Goal: Navigation & Orientation: Find specific page/section

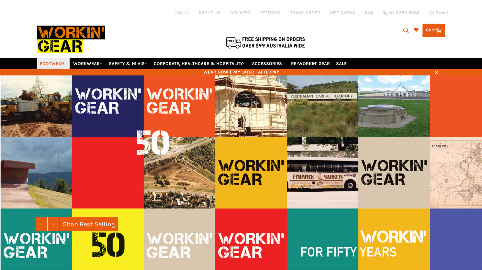
click at [64, 58] on link "FOOTWEAR" at bounding box center [53, 63] width 32 height 11
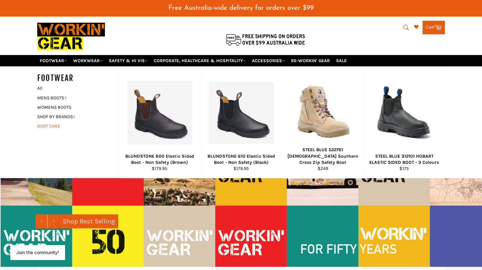
scroll to position [32, 0]
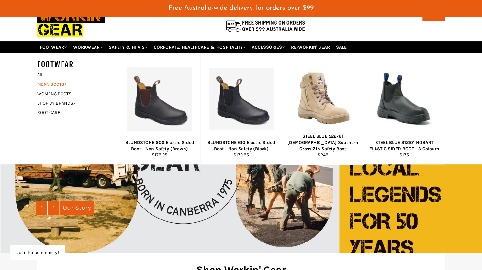
click at [67, 83] on icon at bounding box center [65, 84] width 3 height 3
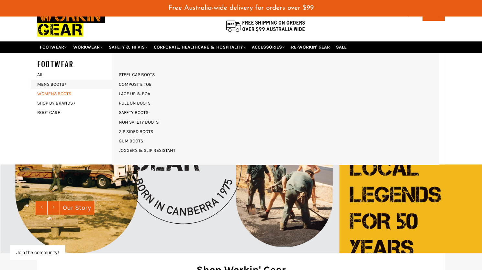
click at [65, 89] on link "WOMENS BOOTS" at bounding box center [73, 93] width 78 height 9
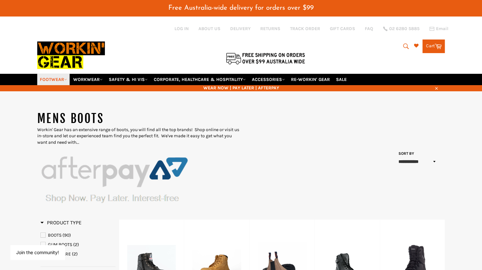
click at [63, 74] on link "FOOTWEAR" at bounding box center [53, 79] width 32 height 11
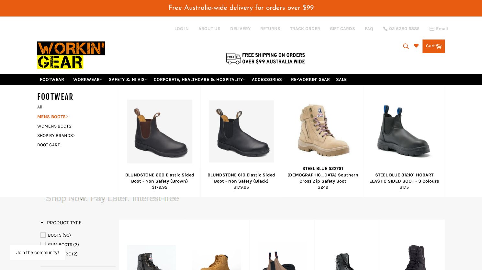
click at [68, 115] on icon at bounding box center [67, 116] width 3 height 3
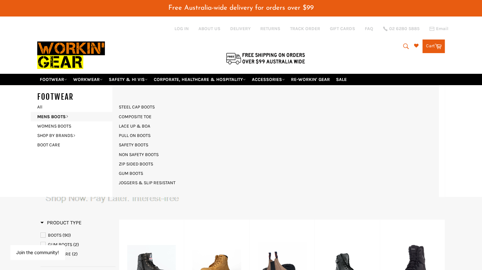
click at [144, 18] on div at bounding box center [173, 45] width 272 height 58
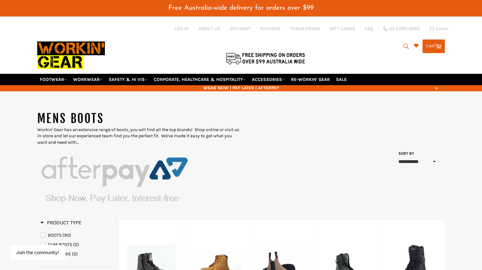
click at [102, 127] on span "Workin' Gear has an extensive range of boots, you will find all the top brands!…" at bounding box center [138, 136] width 202 height 18
drag, startPoint x: 72, startPoint y: 123, endPoint x: 194, endPoint y: 121, distance: 122.1
click at [194, 127] on span "Workin' Gear has an extensive range of boots, you will find all the top brands!…" at bounding box center [138, 136] width 202 height 18
copy span "an extensive range of boots, you will find all the top brands"
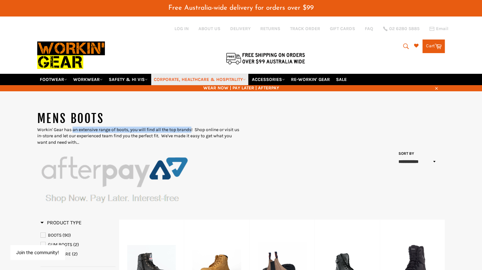
click at [168, 74] on link "CORPORATE, HEALTHCARE & HOSPITALITY" at bounding box center [199, 79] width 97 height 11
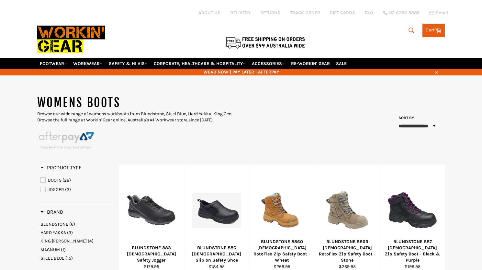
select select "**********"
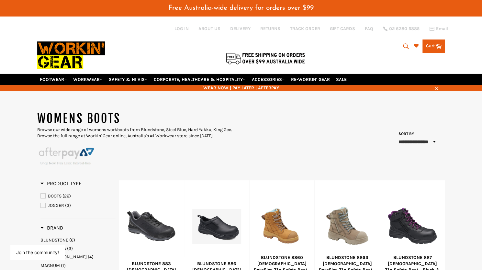
click at [87, 111] on h1 "WOMENS BOOTS" at bounding box center [139, 119] width 204 height 16
copy h1 "BOOTS"
click at [80, 111] on h1 "WOMENS BOOTS" at bounding box center [139, 119] width 204 height 16
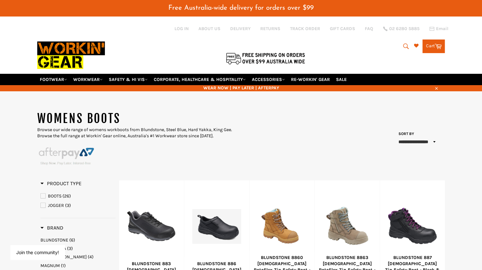
click at [80, 111] on h1 "WOMENS BOOTS" at bounding box center [139, 119] width 204 height 16
drag, startPoint x: 40, startPoint y: 110, endPoint x: 120, endPoint y: 107, distance: 80.7
click at [120, 111] on h1 "WOMENS BOOTS" at bounding box center [139, 119] width 204 height 16
copy h1 "WOMENS BOOTS"
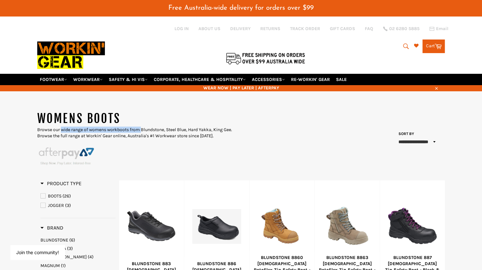
drag, startPoint x: 62, startPoint y: 121, endPoint x: 143, endPoint y: 121, distance: 81.6
click at [143, 127] on p "Browse our wide range of womens workboots from Blundstone, Steel Blue, Hard Yak…" at bounding box center [139, 133] width 204 height 13
click at [142, 127] on p "Browse our wide range of womens workboots from Blundstone, Steel Blue, Hard Yak…" at bounding box center [139, 133] width 204 height 13
click at [173, 127] on p "Browse our wide range of womens workboots from Blundstone, Steel Blue, Hard Yak…" at bounding box center [139, 133] width 204 height 13
drag, startPoint x: 61, startPoint y: 122, endPoint x: 130, endPoint y: 121, distance: 69.0
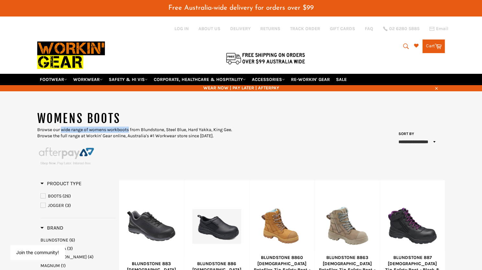
click at [130, 127] on p "Browse our wide range of womens workboots from Blundstone, Steel Blue, Hard Yak…" at bounding box center [139, 133] width 204 height 13
copy p "wide range of womens workboots"
click at [40, 127] on p "Browse our wide range of womens workboots from Blundstone, Steel Blue, Hard Yak…" at bounding box center [139, 133] width 204 height 13
drag, startPoint x: 38, startPoint y: 121, endPoint x: 130, endPoint y: 120, distance: 91.7
click at [130, 127] on p "Browse our wide range of womens workboots from Blundstone, Steel Blue, Hard Yak…" at bounding box center [139, 133] width 204 height 13
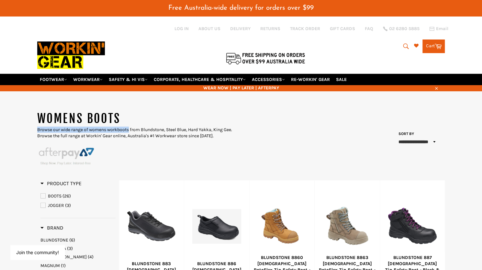
copy p "Browse our wide range of womens workboots"
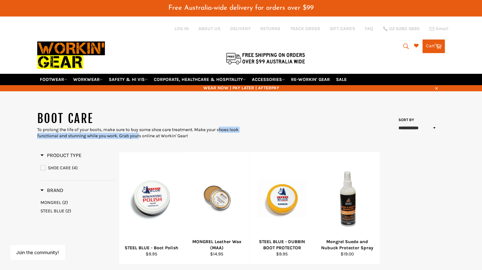
drag, startPoint x: 198, startPoint y: 121, endPoint x: 129, endPoint y: 130, distance: 69.5
click at [129, 130] on div "To prolong the life of your boots, make sure to buy some shoe care treatment. M…" at bounding box center [139, 133] width 204 height 13
copy div "Make your shoes look functional and stunning while you work"
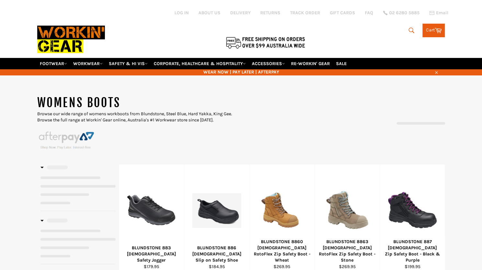
select select "**********"
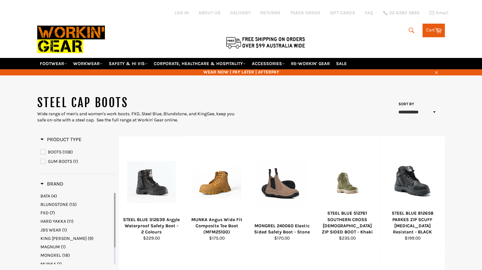
click at [110, 95] on h1 "STEEL CAP BOOTS" at bounding box center [139, 103] width 204 height 16
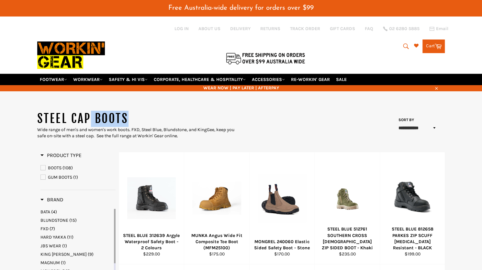
copy div "STEEL CAP BOOTS"
click at [67, 127] on span "Wide range of men's and women's work boots. FXD, Steel Blue, Blundstone, and Ki…" at bounding box center [135, 133] width 197 height 12
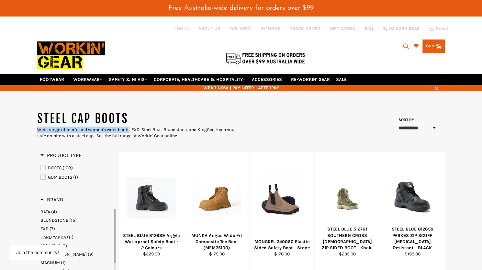
drag, startPoint x: 38, startPoint y: 121, endPoint x: 131, endPoint y: 122, distance: 93.3
click at [131, 127] on span "Wide range of men's and women's work boots. FXD, Steel Blue, Blundstone, and Ki…" at bounding box center [135, 133] width 197 height 12
copy span "Wide range of men's and women's work boots"
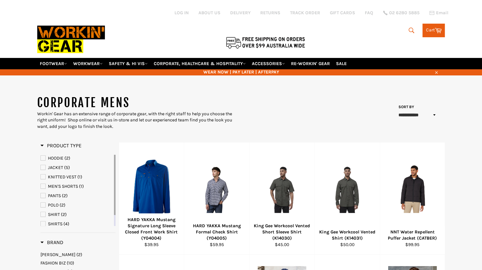
click at [94, 95] on h1 "CORPORATE MENS" at bounding box center [139, 103] width 204 height 16
copy div "CORPORATE MENS"
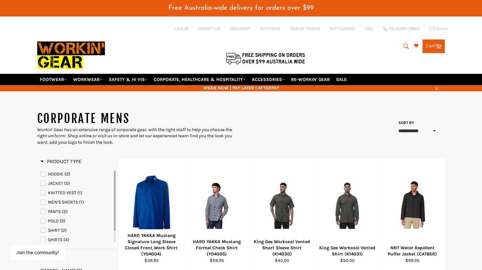
click at [78, 127] on div "Workin' Gear has an extensive range of corporate gear, with the right staff to …" at bounding box center [139, 136] width 204 height 19
drag, startPoint x: 150, startPoint y: 122, endPoint x: 65, endPoint y: 128, distance: 85.0
click at [65, 128] on div "Workin' Gear has an extensive range of corporate gear, with the right staff to …" at bounding box center [139, 136] width 204 height 19
copy div "with the right staff to help you choose the right uniform"
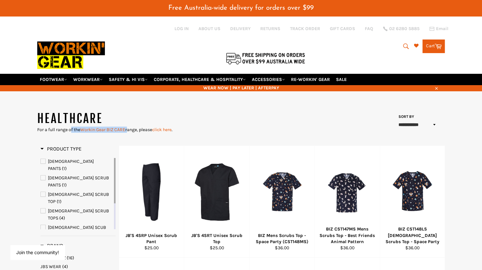
drag, startPoint x: 49, startPoint y: 121, endPoint x: 129, endPoint y: 123, distance: 80.0
click at [129, 127] on div "For a full range of the Workin Gear BIZ CARE range, please click here ." at bounding box center [139, 130] width 204 height 6
copy div "ull range of the Workin Gear BIZ CARE"
click at [127, 127] on div "For a full range of the Workin Gear BIZ CARE range, please click here ." at bounding box center [139, 130] width 204 height 6
click at [116, 127] on link "Workin Gear BIZ CARE" at bounding box center [102, 130] width 45 height 6
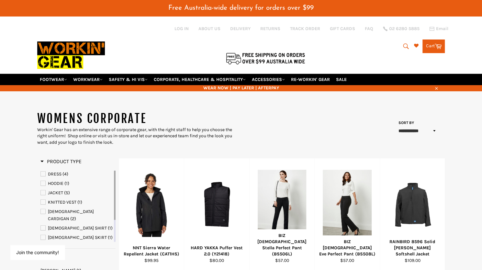
click at [87, 111] on h1 "WOMENS CORPORATE" at bounding box center [139, 119] width 204 height 16
copy div "WOMENS CORPORATE"
click at [77, 127] on div "Workin' Gear has an extensive range of corporate gear, with the right staff to …" at bounding box center [139, 136] width 204 height 19
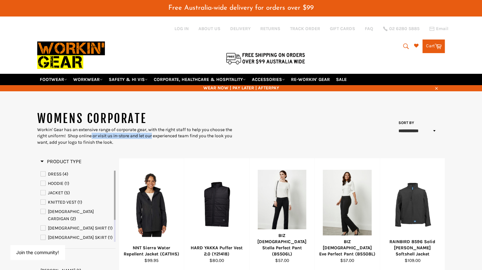
drag, startPoint x: 69, startPoint y: 127, endPoint x: 133, endPoint y: 129, distance: 64.2
click at [133, 129] on div "Workin' Gear has an extensive range of corporate gear, with the right staff to …" at bounding box center [139, 136] width 204 height 19
copy div "Shop online or visit us in-store"
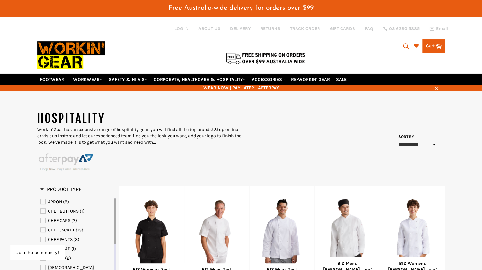
click at [95, 127] on p "Workin' Gear has an extensive range of hospitality gear, you will find all the …" at bounding box center [139, 136] width 204 height 19
drag, startPoint x: 38, startPoint y: 122, endPoint x: 152, endPoint y: 120, distance: 114.0
click at [152, 127] on p "Workin' Gear has an extensive range of hospitality gear, you will find all the …" at bounding box center [139, 136] width 204 height 19
copy p "Workin' Gear has an extensive range of hospitality gear,"
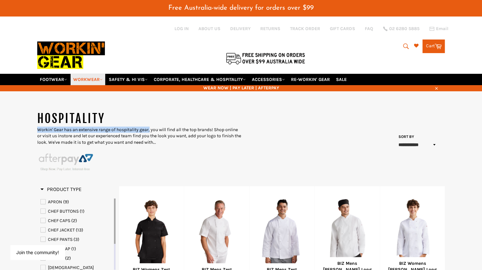
click at [92, 74] on link "WORKWEAR" at bounding box center [88, 79] width 35 height 11
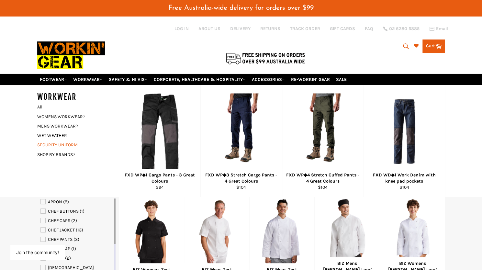
click at [60, 140] on link "SECURITY UNIFORM" at bounding box center [73, 144] width 78 height 9
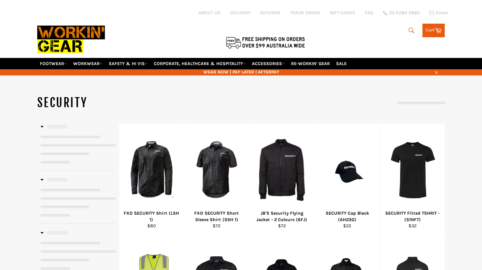
select select "**********"
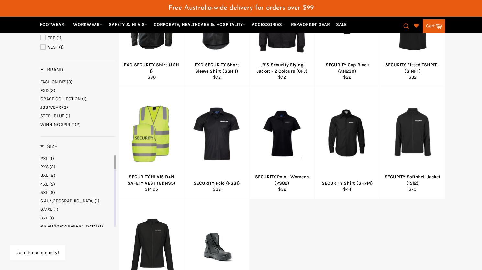
scroll to position [130, 0]
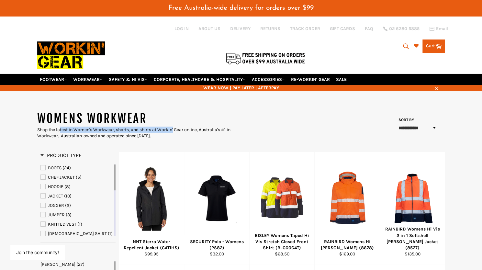
drag, startPoint x: 38, startPoint y: 120, endPoint x: 153, endPoint y: 123, distance: 116.0
click at [153, 127] on div "Shop the latest in Women's Workwear, shorts, and shirts at Workin' Gear online,…" at bounding box center [139, 133] width 204 height 13
copy div "Shop the latest in Women's Workwear, shorts, and shirts"
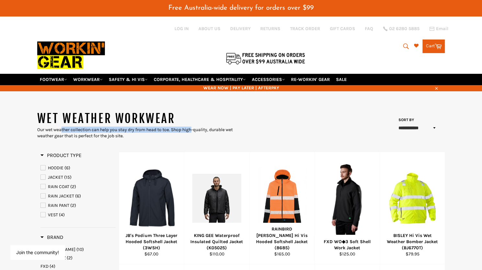
drag, startPoint x: 38, startPoint y: 120, endPoint x: 172, endPoint y: 123, distance: 133.4
click at [172, 127] on div "Our wet weather collection can help you stay dry from head to toe. Shop high-qu…" at bounding box center [139, 133] width 204 height 13
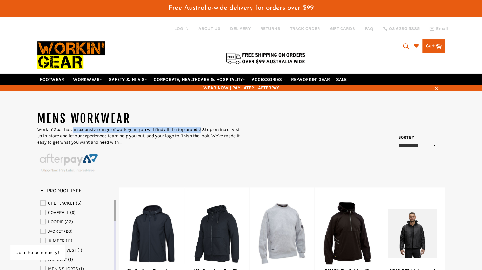
drag, startPoint x: 73, startPoint y: 122, endPoint x: 204, endPoint y: 122, distance: 131.2
click at [204, 127] on p "Workin' Gear has an extensive range of work gear, you will find all the top bra…" at bounding box center [139, 136] width 204 height 19
copy p "an extensive range of work gear, you will find all the top brands!"
